Goal: Task Accomplishment & Management: Complete application form

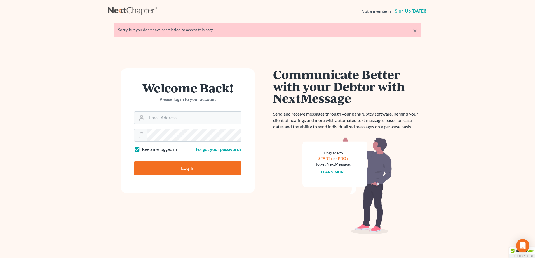
type input "[EMAIL_ADDRESS][DOMAIN_NAME]"
click at [184, 170] on input "Log In" at bounding box center [187, 169] width 107 height 14
type input "Thinking..."
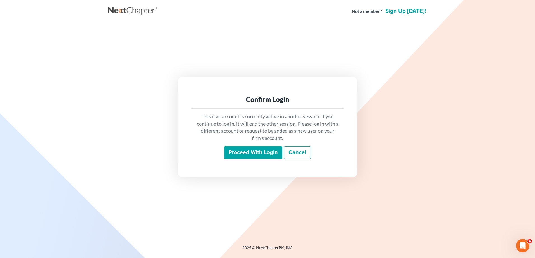
click at [257, 154] on input "Proceed with login" at bounding box center [253, 153] width 58 height 13
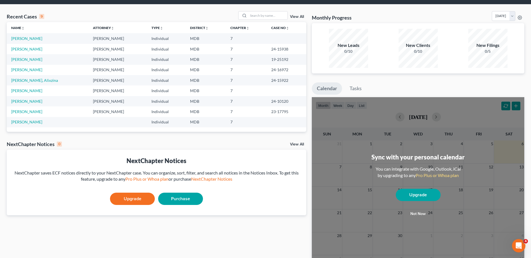
scroll to position [28, 0]
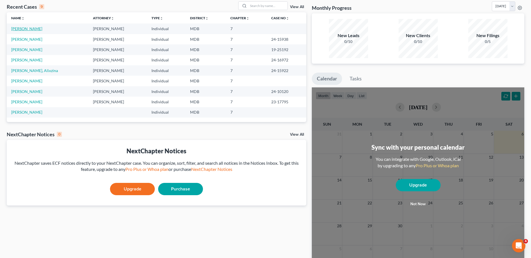
click at [38, 30] on link "[PERSON_NAME]" at bounding box center [26, 28] width 31 height 5
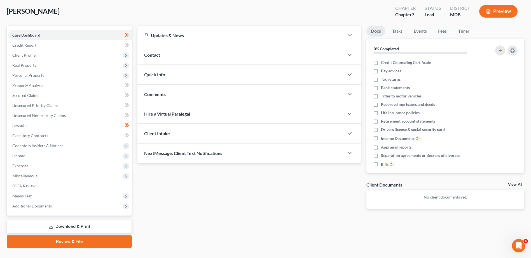
scroll to position [2, 0]
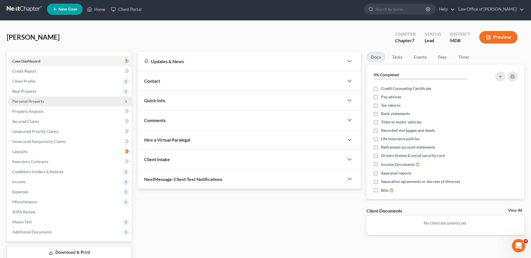
click at [44, 101] on span "Personal Property" at bounding box center [70, 102] width 124 height 10
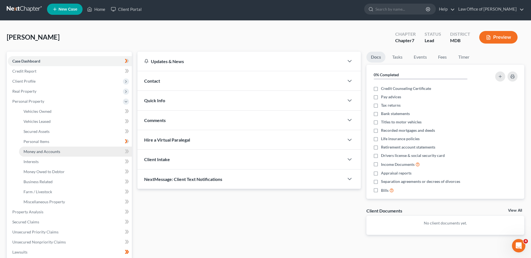
click at [48, 151] on span "Money and Accounts" at bounding box center [41, 151] width 37 height 5
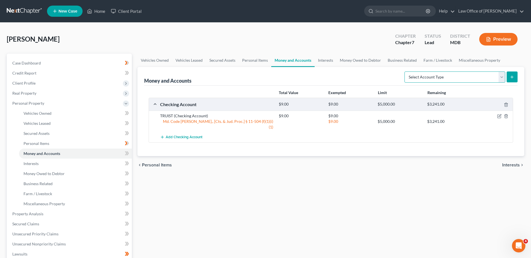
click at [500, 75] on select "Select Account Type Brokerage Cash on Hand Certificates of Deposit Checking Acc…" at bounding box center [454, 77] width 101 height 11
click at [66, 174] on link "Money Owed to Debtor" at bounding box center [75, 174] width 113 height 10
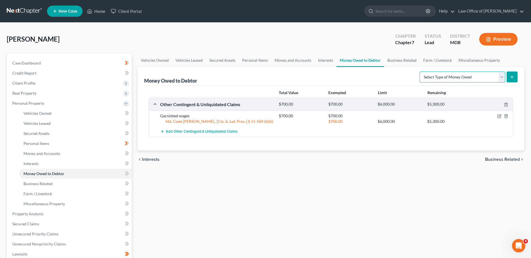
click at [503, 74] on select "Select Type of Money Owed Accounts Receivable Alimony Child Support Claims Agai…" at bounding box center [462, 77] width 86 height 11
click at [52, 164] on link "Interests" at bounding box center [75, 164] width 113 height 10
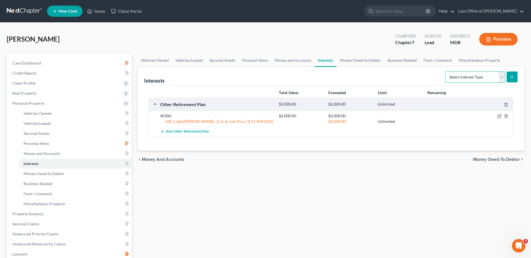
click at [503, 77] on select "Select Interest Type 401K Annuity Bond Education IRA Government Bond Government…" at bounding box center [475, 77] width 60 height 11
click at [78, 154] on link "Money and Accounts" at bounding box center [75, 154] width 113 height 10
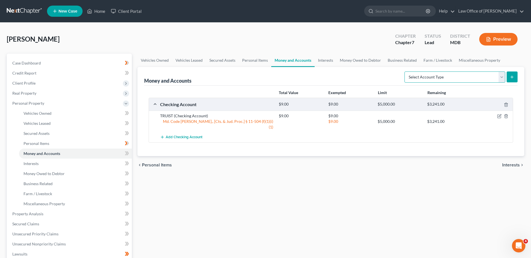
click at [503, 78] on select "Select Account Type Brokerage Cash on Hand Certificates of Deposit Checking Acc…" at bounding box center [454, 77] width 101 height 11
click at [85, 165] on link "Interests" at bounding box center [75, 164] width 113 height 10
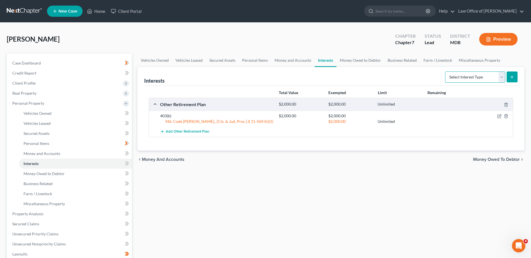
click at [497, 77] on select "Select Interest Type 401K Annuity Bond Education IRA Government Bond Government…" at bounding box center [475, 77] width 60 height 11
click at [80, 172] on link "Money Owed to Debtor" at bounding box center [75, 174] width 113 height 10
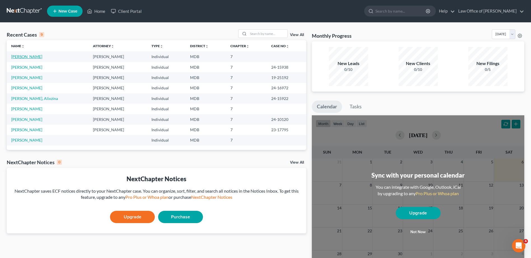
click at [35, 58] on link "[PERSON_NAME]" at bounding box center [26, 56] width 31 height 5
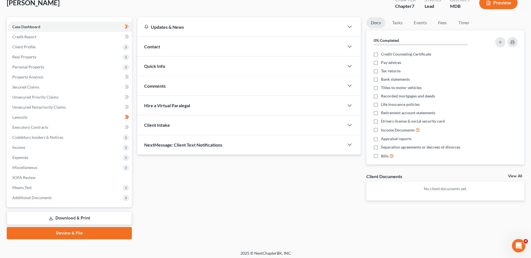
scroll to position [39, 0]
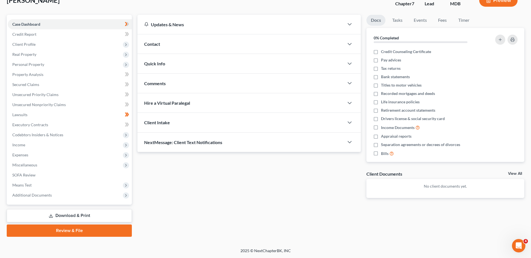
click at [74, 231] on link "Review & File" at bounding box center [69, 231] width 125 height 12
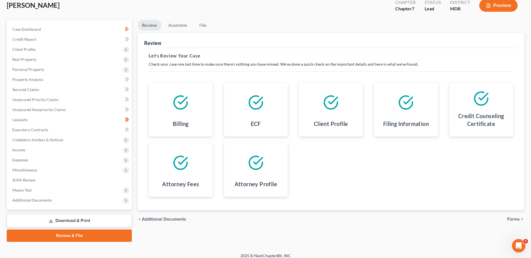
scroll to position [39, 0]
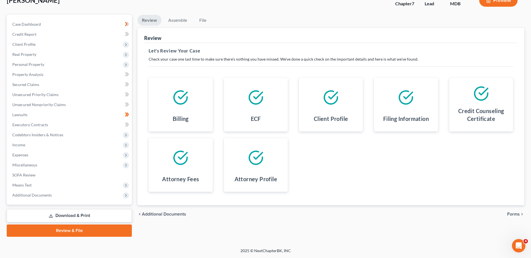
click at [191, 164] on div at bounding box center [180, 158] width 55 height 30
click at [180, 159] on polyline at bounding box center [182, 156] width 8 height 6
click at [513, 215] on span "Forms" at bounding box center [513, 214] width 13 height 4
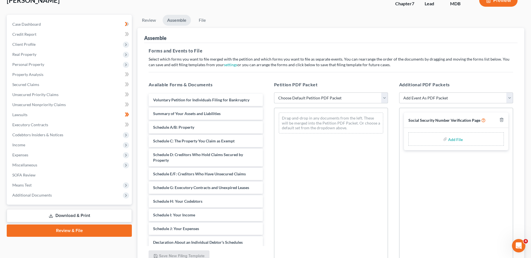
click at [377, 94] on select "Choose Default Petition PDF Packet Emergency Filing (Voluntary Petition and Cre…" at bounding box center [331, 98] width 114 height 11
select select "1"
click at [274, 93] on select "Choose Default Petition PDF Packet Emergency Filing (Voluntary Petition and Cre…" at bounding box center [331, 98] width 114 height 11
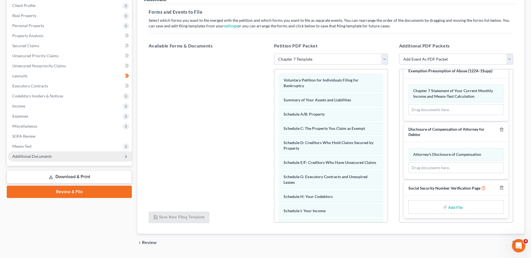
scroll to position [65, 0]
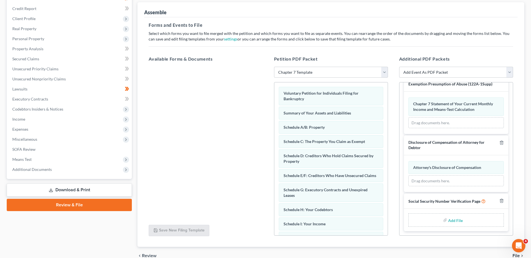
click at [74, 188] on link "Download & Print" at bounding box center [69, 190] width 125 height 13
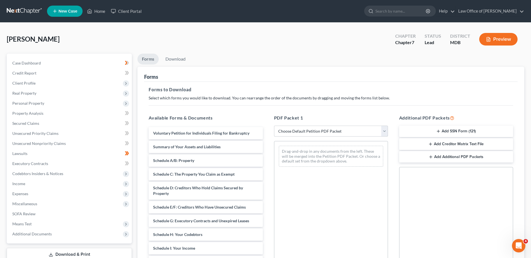
click at [383, 133] on select "Choose Default Petition PDF Packet Complete Bankruptcy Petition (all forms and …" at bounding box center [331, 131] width 114 height 11
select select "0"
click at [274, 126] on select "Choose Default Petition PDF Packet Complete Bankruptcy Petition (all forms and …" at bounding box center [331, 131] width 114 height 11
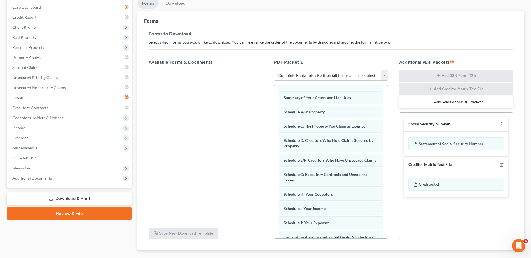
scroll to position [28, 0]
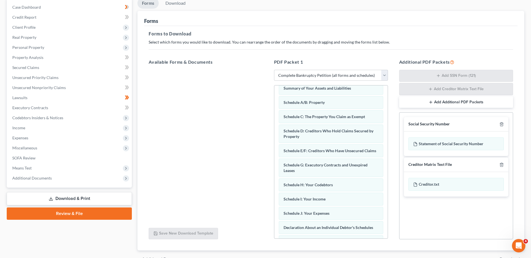
click at [76, 199] on link "Download & Print" at bounding box center [69, 198] width 125 height 13
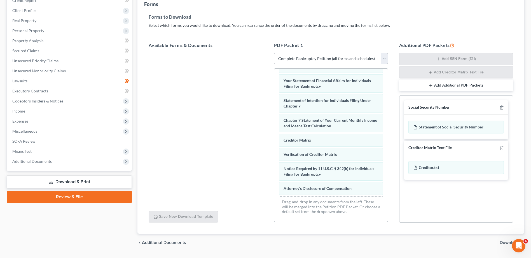
scroll to position [88, 0]
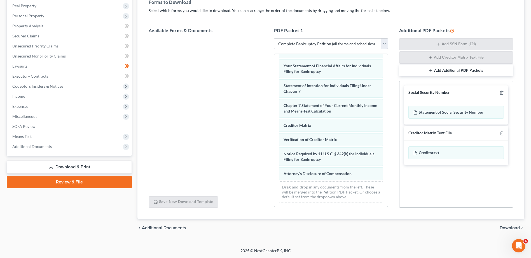
click at [514, 228] on span "Download" at bounding box center [509, 228] width 20 height 4
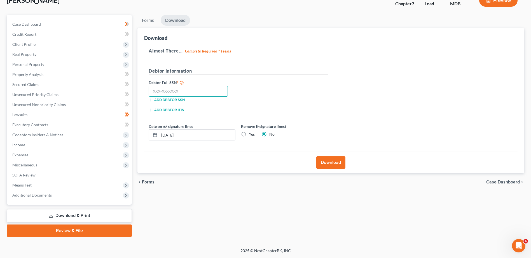
click at [189, 92] on input "text" at bounding box center [188, 91] width 79 height 11
type input "256-31-1906"
click at [329, 161] on button "Download" at bounding box center [330, 163] width 29 height 12
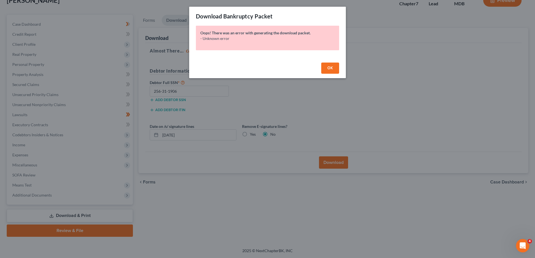
click at [332, 66] on span "OK" at bounding box center [330, 68] width 6 height 5
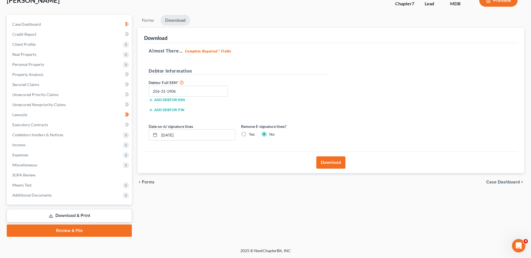
click at [331, 165] on button "Download" at bounding box center [330, 163] width 29 height 12
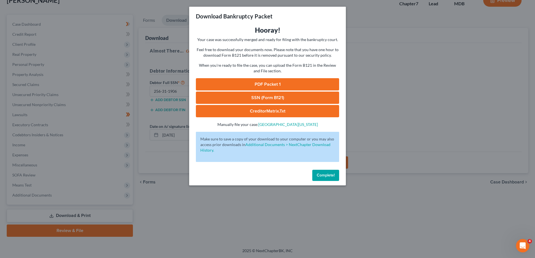
click at [263, 83] on link "PDF Packet 1" at bounding box center [267, 84] width 143 height 12
click at [261, 112] on link "CreditorMatrix.txt" at bounding box center [267, 111] width 143 height 12
click at [331, 176] on span "Complete!" at bounding box center [326, 175] width 18 height 5
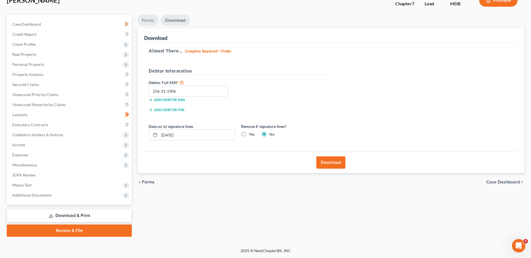
click at [149, 19] on link "Forms" at bounding box center [147, 20] width 21 height 11
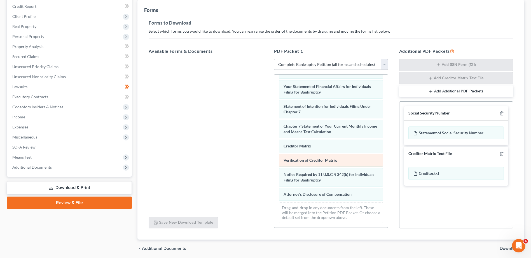
scroll to position [178, 0]
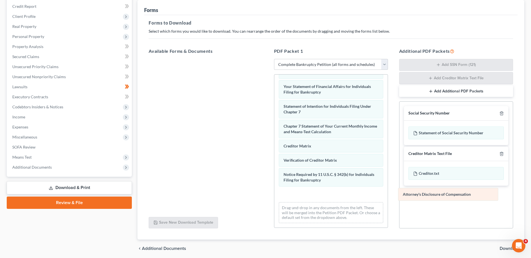
drag, startPoint x: 338, startPoint y: 195, endPoint x: 457, endPoint y: 194, distance: 118.9
click at [387, 194] on div "Attorney's Disclosure of Compensation Voluntary Petition for Individuals Filing…" at bounding box center [330, 65] width 113 height 326
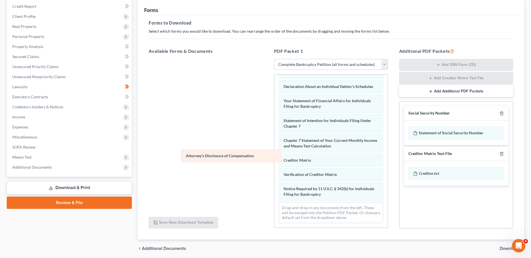
scroll to position [164, 0]
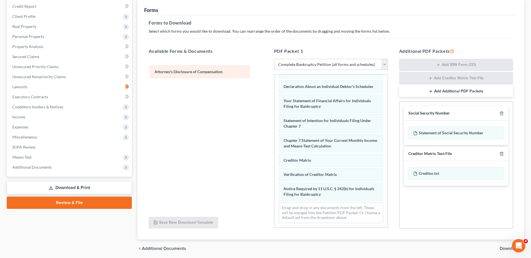
drag, startPoint x: 324, startPoint y: 193, endPoint x: 195, endPoint y: 66, distance: 180.8
click at [274, 66] on div "Attorney's Disclosure of Compensation Voluntary Petition for Individuals Filing…" at bounding box center [330, 72] width 113 height 312
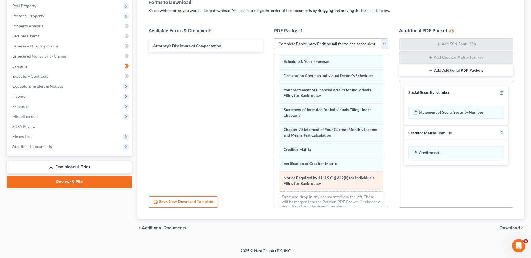
scroll to position [136, 0]
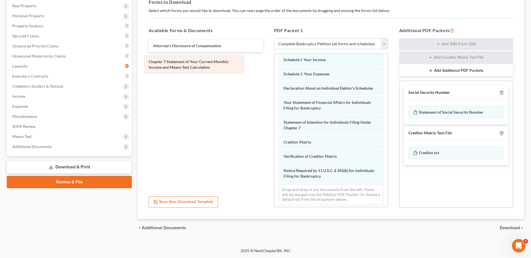
drag, startPoint x: 294, startPoint y: 149, endPoint x: 159, endPoint y: 63, distance: 160.0
click at [274, 63] on div "Chapter 7 Statement of Your Current Monthly Income and Means-Test Calculation V…" at bounding box center [330, 64] width 113 height 292
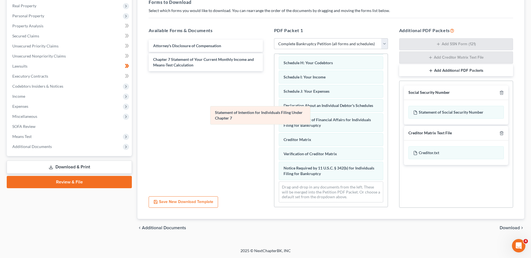
scroll to position [124, 0]
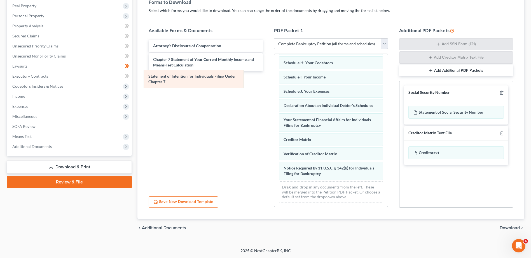
drag, startPoint x: 307, startPoint y: 133, endPoint x: 172, endPoint y: 82, distance: 144.7
click at [274, 82] on div "Statement of Intention for Individuals Filing Under Chapter 7 Voluntary Petitio…" at bounding box center [330, 71] width 113 height 272
click at [435, 71] on button "Add Additional PDF Packets" at bounding box center [456, 71] width 114 height 12
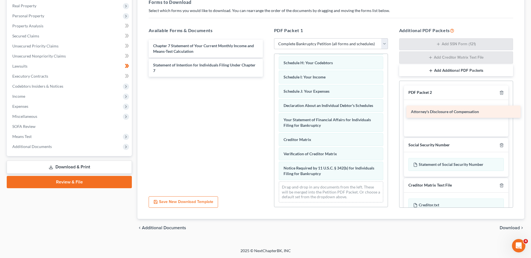
drag, startPoint x: 174, startPoint y: 49, endPoint x: 431, endPoint y: 114, distance: 264.6
click at [267, 77] on div "Attorney's Disclosure of Compensation Attorney's Disclosure of Compensation Cha…" at bounding box center [205, 58] width 123 height 37
click at [431, 74] on button "Add Additional PDF Packets" at bounding box center [456, 71] width 114 height 12
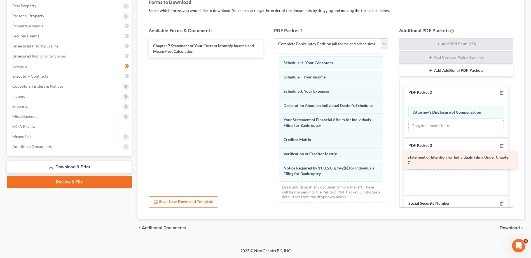
drag, startPoint x: 192, startPoint y: 69, endPoint x: 446, endPoint y: 160, distance: 270.1
click at [267, 58] on div "Statement of Intention for Individuals Filing Under Chapter 7 Chapter 7 Stateme…" at bounding box center [205, 49] width 123 height 18
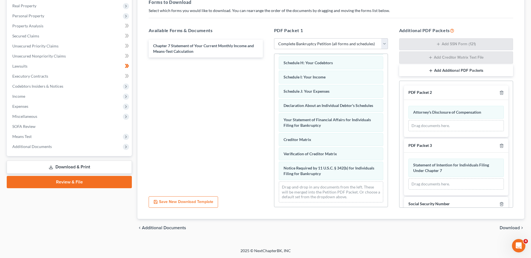
click at [434, 74] on button "Add Additional PDF Packets" at bounding box center [456, 71] width 114 height 12
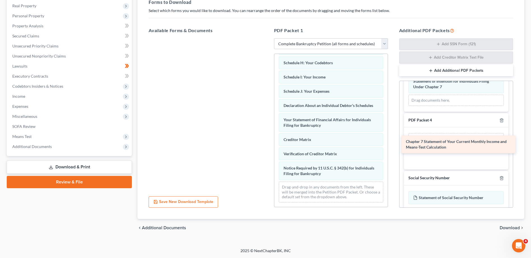
drag, startPoint x: 186, startPoint y: 47, endPoint x: 439, endPoint y: 143, distance: 270.2
click at [267, 38] on div "Chapter 7 Statement of Your Current Monthly Income and Means-Test Calculation C…" at bounding box center [205, 38] width 123 height 0
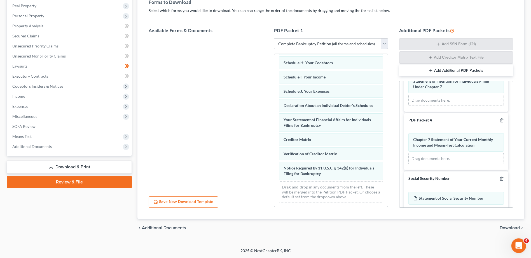
click at [514, 248] on div "Open Intercom Messenger" at bounding box center [517, 245] width 18 height 18
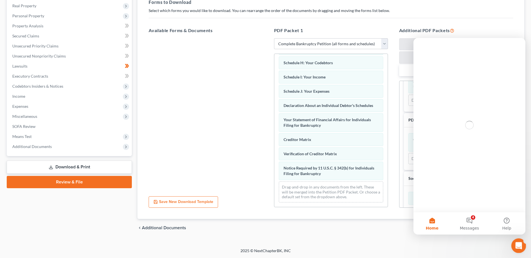
scroll to position [0, 0]
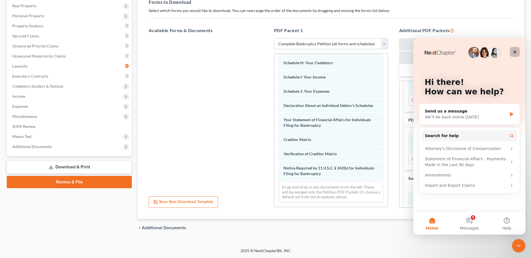
click at [515, 53] on icon "Close" at bounding box center [514, 52] width 4 height 4
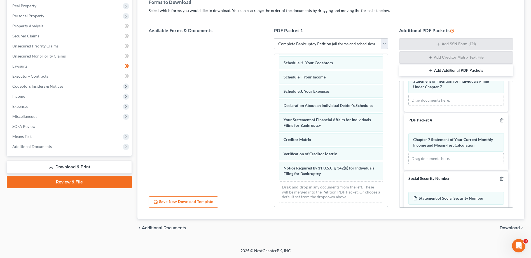
click at [504, 231] on span "Download" at bounding box center [509, 228] width 20 height 4
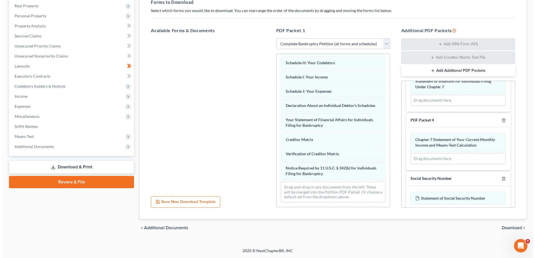
scroll to position [39, 0]
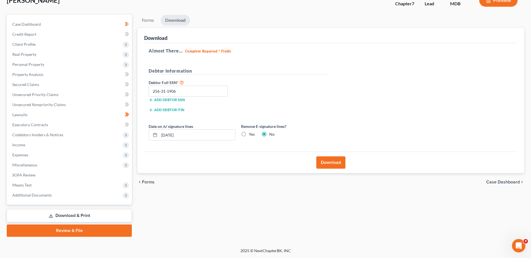
click at [327, 162] on button "Download" at bounding box center [330, 163] width 29 height 12
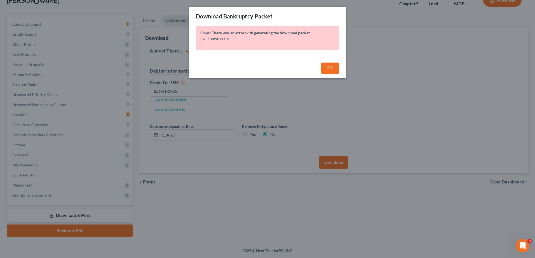
click at [329, 67] on span "OK" at bounding box center [330, 68] width 6 height 5
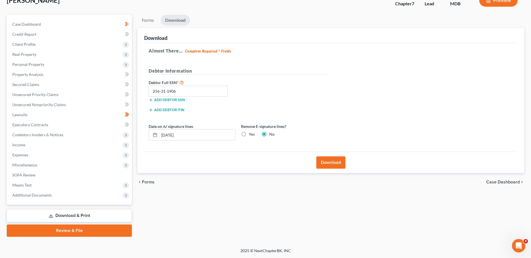
click at [330, 163] on button "Download" at bounding box center [330, 163] width 29 height 12
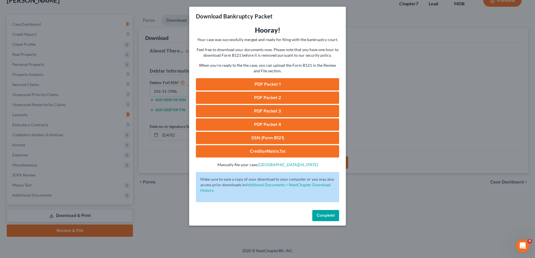
click at [261, 84] on link "PDF Packet 1" at bounding box center [267, 84] width 143 height 12
click at [253, 96] on link "PDF Packet 2" at bounding box center [267, 98] width 143 height 12
click at [279, 112] on link "PDF Packet 3" at bounding box center [267, 111] width 143 height 12
click at [283, 125] on link "PDF Packet 4" at bounding box center [267, 125] width 143 height 12
click at [262, 138] on link "SSN (Form B121)" at bounding box center [267, 138] width 143 height 12
